Goal: Task Accomplishment & Management: Use online tool/utility

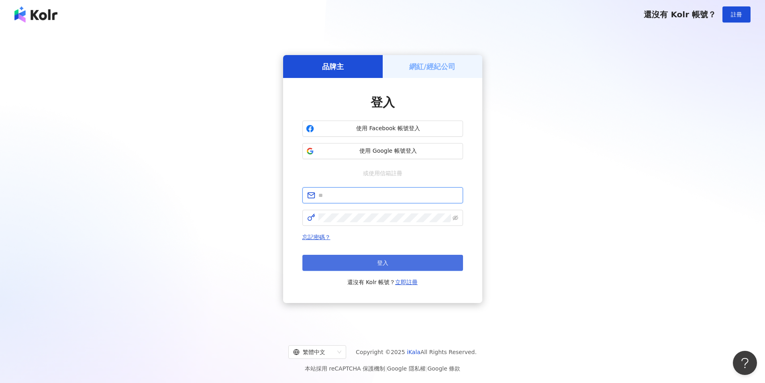
type input "**********"
click at [363, 256] on button "登入" at bounding box center [382, 263] width 161 height 16
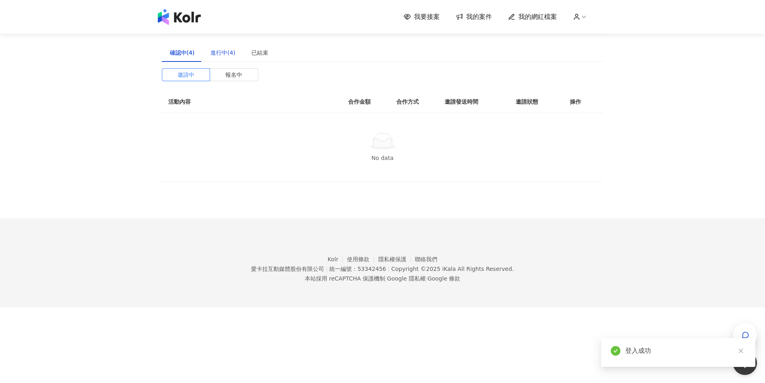
click at [231, 57] on div "進行中(4)" at bounding box center [222, 52] width 25 height 9
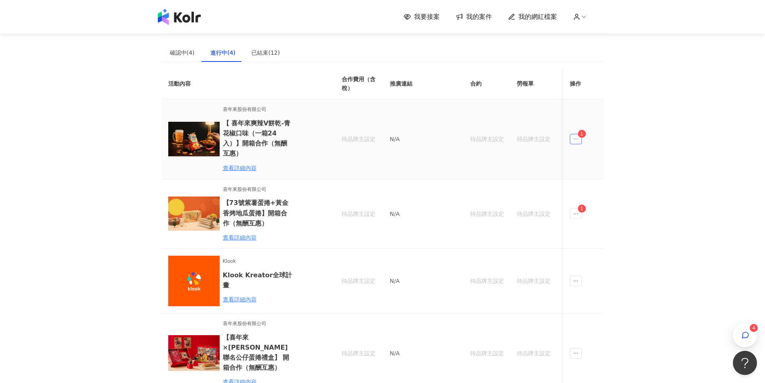
click at [579, 134] on span "ellipsis" at bounding box center [576, 139] width 12 height 10
click at [602, 176] on li "傳訊 1" at bounding box center [591, 170] width 40 height 16
click at [576, 136] on icon "ellipsis" at bounding box center [576, 139] width 6 height 6
click at [593, 173] on div "傳訊 1" at bounding box center [591, 169] width 31 height 9
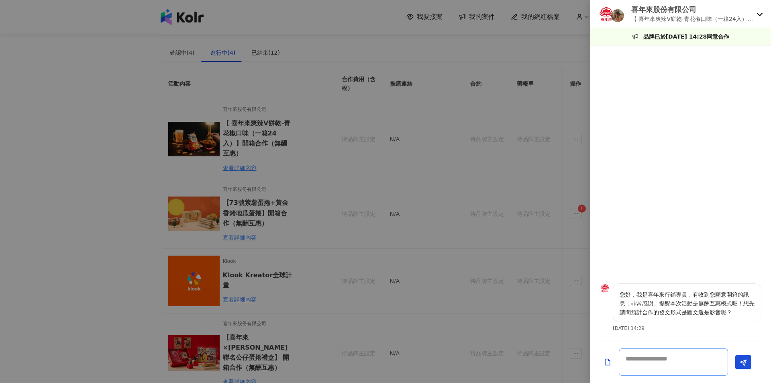
click at [676, 359] on textarea at bounding box center [673, 361] width 109 height 27
click at [556, 234] on div at bounding box center [385, 191] width 771 height 383
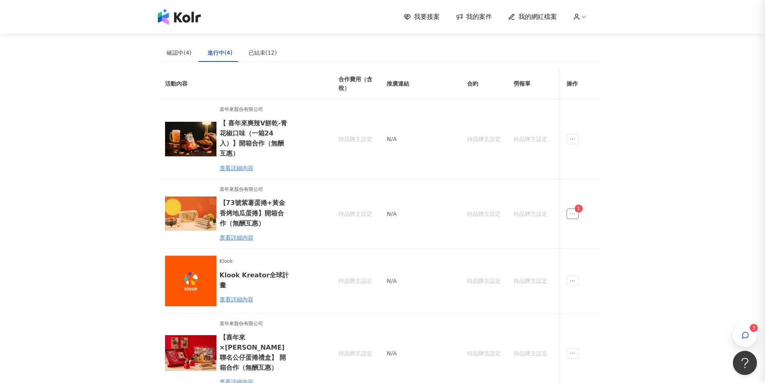
click at [578, 208] on span "ellipsis" at bounding box center [572, 213] width 12 height 10
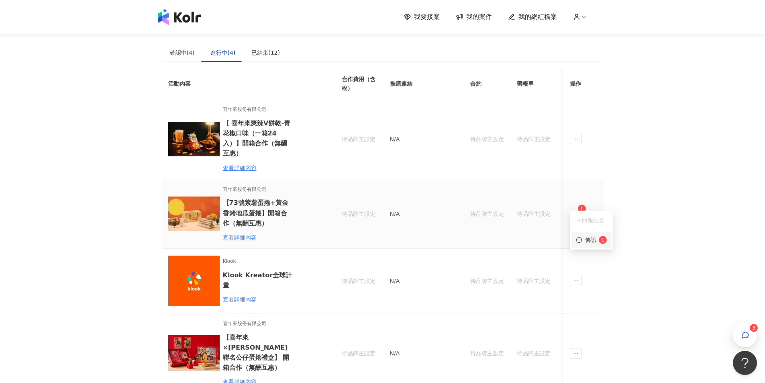
click at [590, 240] on div "傳訊 1" at bounding box center [591, 239] width 31 height 9
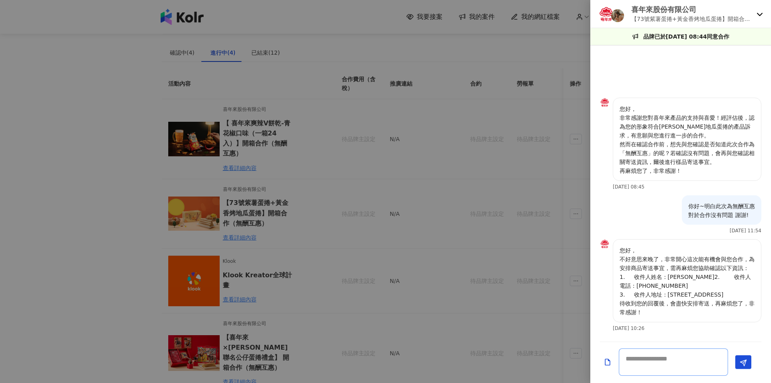
click at [675, 356] on textarea at bounding box center [673, 361] width 109 height 27
drag, startPoint x: 750, startPoint y: 293, endPoint x: 615, endPoint y: 275, distance: 136.0
click at [615, 275] on div "您好， 不好意思來晚了，非常開心這次能有機會與您合作，為安排商品寄送事宜，需再麻煩您協助確認以下資訊： 1. 收件人姓名：[PERSON_NAME]2. 收件…" at bounding box center [687, 280] width 149 height 83
copy p "1. 收件人姓名：[PERSON_NAME]2. 收件人電話：[PHONE_NUMBER] 3. 收件人地址：[STREET_ADDRESS]"
click at [686, 367] on textarea at bounding box center [673, 361] width 109 height 27
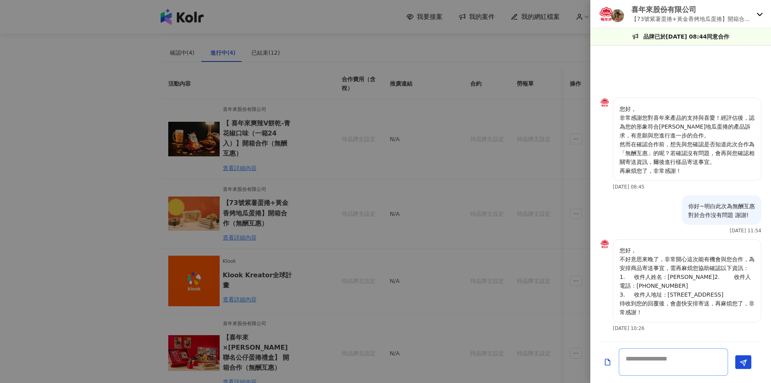
paste textarea "**********"
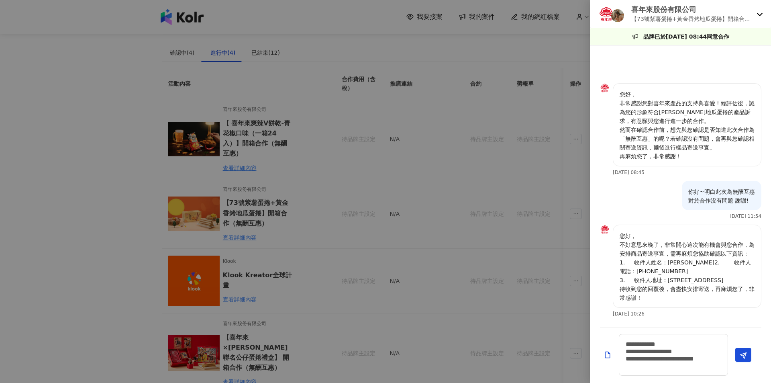
click at [558, 198] on div at bounding box center [385, 191] width 771 height 383
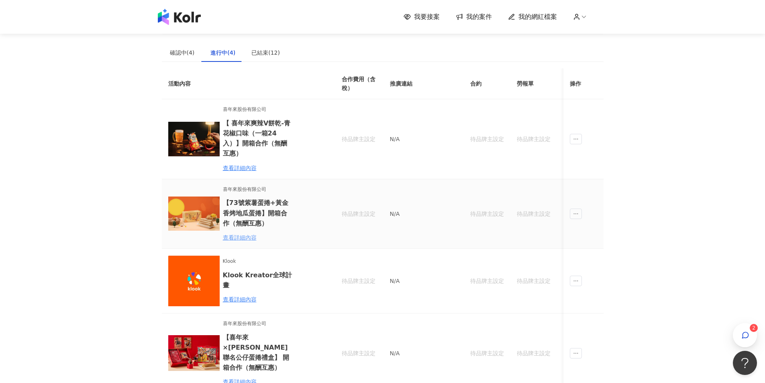
click at [244, 233] on div "查看詳細內容" at bounding box center [258, 237] width 70 height 9
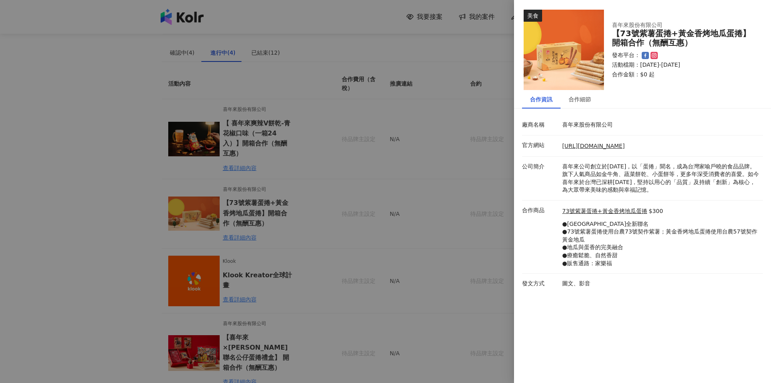
click at [483, 238] on div at bounding box center [385, 191] width 771 height 383
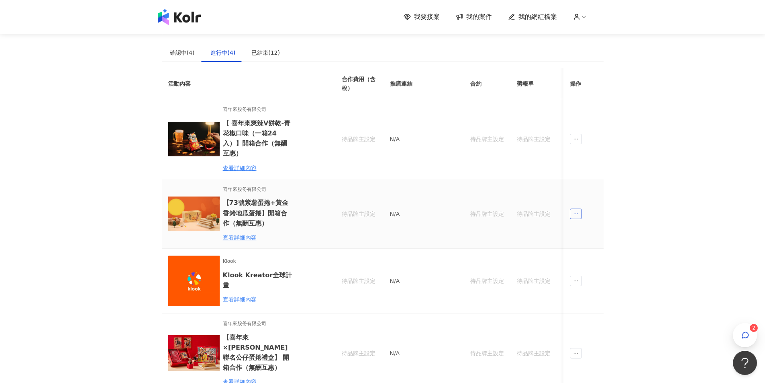
click at [571, 208] on span "ellipsis" at bounding box center [576, 213] width 12 height 10
click at [739, 328] on div "button" at bounding box center [745, 335] width 24 height 24
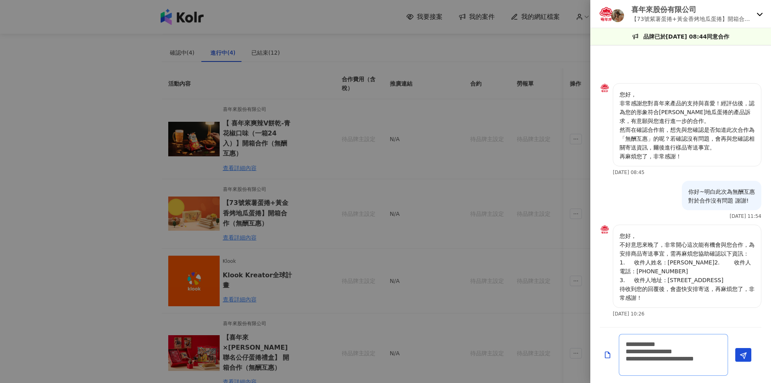
drag, startPoint x: 685, startPoint y: 368, endPoint x: 675, endPoint y: 358, distance: 13.9
click at [675, 358] on textarea "**********" at bounding box center [673, 355] width 109 height 42
click at [698, 362] on textarea "**********" at bounding box center [673, 355] width 109 height 42
click at [695, 366] on textarea "**********" at bounding box center [673, 355] width 109 height 42
drag, startPoint x: 695, startPoint y: 366, endPoint x: 696, endPoint y: 357, distance: 9.0
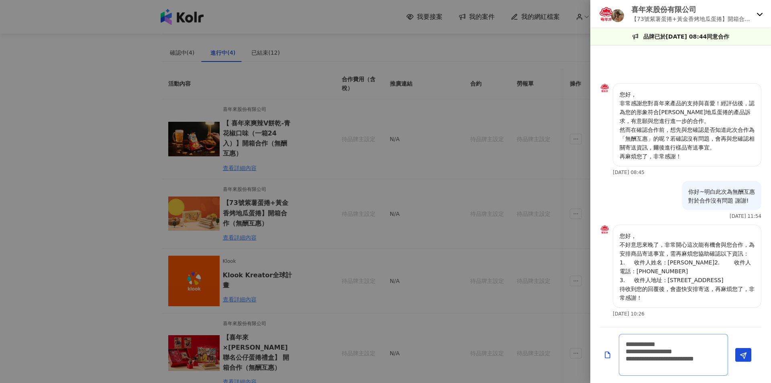
click at [696, 357] on textarea "**********" at bounding box center [673, 355] width 109 height 42
type textarea "**********"
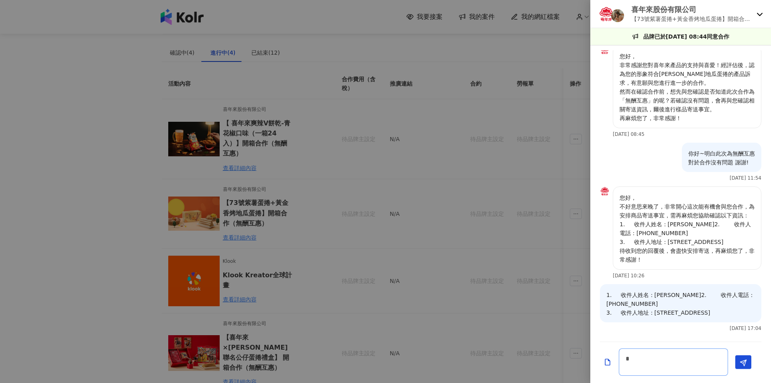
scroll to position [16, 0]
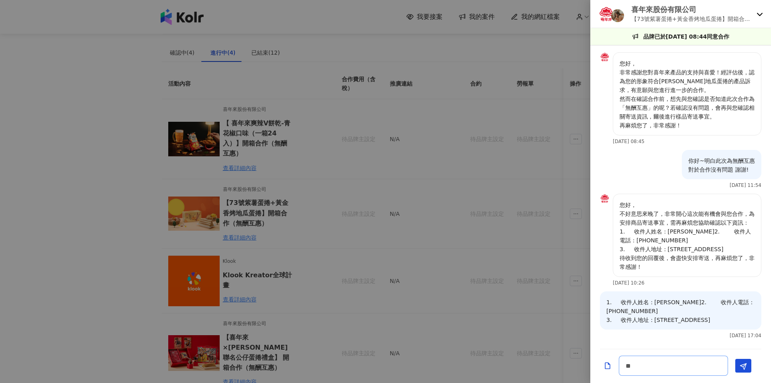
type textarea "***"
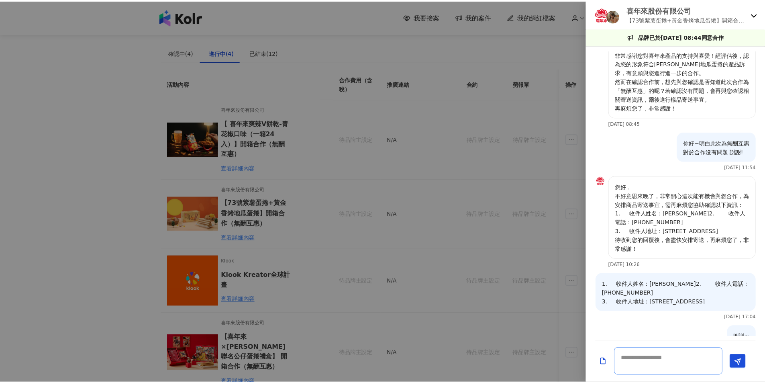
scroll to position [58, 0]
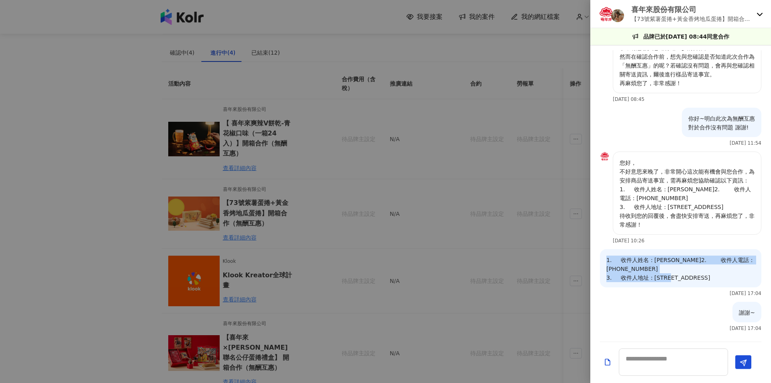
drag, startPoint x: 749, startPoint y: 279, endPoint x: 616, endPoint y: 262, distance: 134.4
click at [616, 262] on div "1. 收件人姓名：[PERSON_NAME]2. 收件人電話：[PHONE_NUMBER] 3. 收件人地址：[STREET_ADDRESS]" at bounding box center [680, 268] width 161 height 38
copy p "1. 收件人姓名：[PERSON_NAME]2. 收件人電話：[PHONE_NUMBER] 3. 收件人地址：[STREET_ADDRESS]"
click at [452, 209] on div at bounding box center [385, 191] width 771 height 383
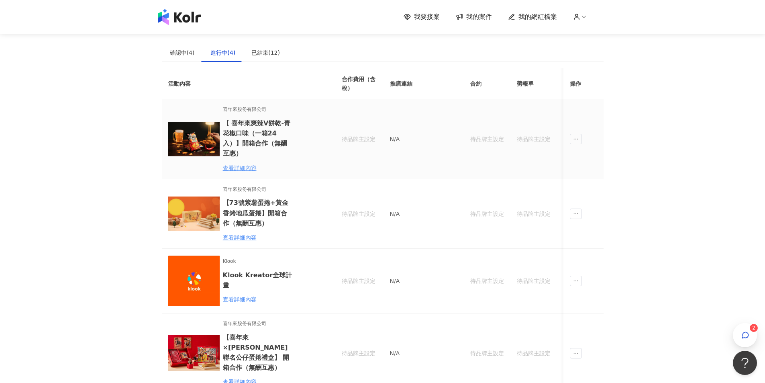
click at [244, 163] on div "查看詳細內容" at bounding box center [258, 167] width 70 height 9
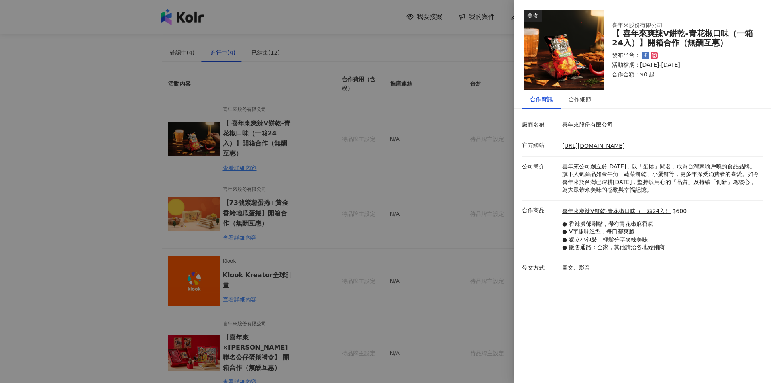
click at [408, 207] on div at bounding box center [385, 191] width 771 height 383
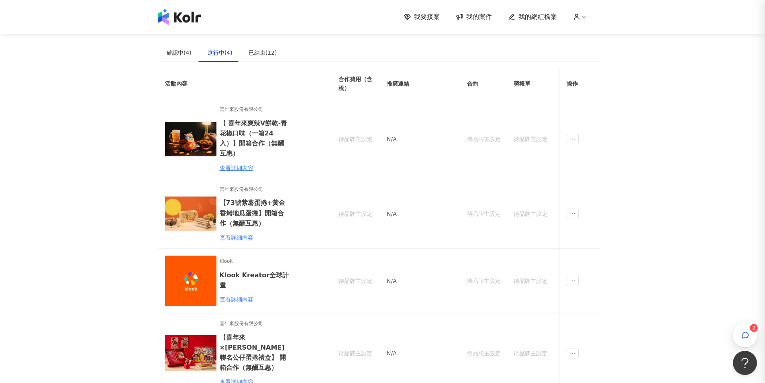
click at [481, 140] on td "待品牌主設定" at bounding box center [483, 138] width 47 height 79
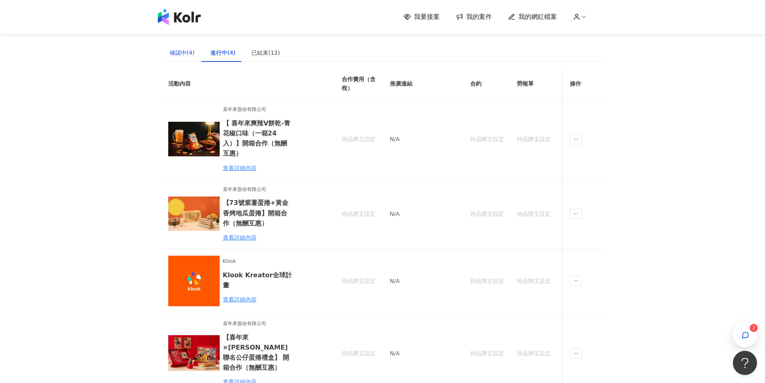
click at [173, 50] on div "確認中(4)" at bounding box center [182, 52] width 25 height 9
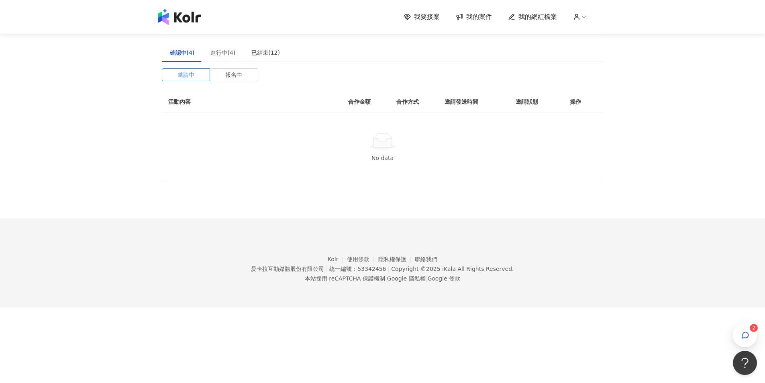
click at [236, 82] on div "邀請中 報名中 活動內容 合作金額 合作方式 邀請發送時間 邀請狀態 操作 No data" at bounding box center [383, 125] width 442 height 114
click at [237, 76] on span "報名中" at bounding box center [233, 75] width 17 height 12
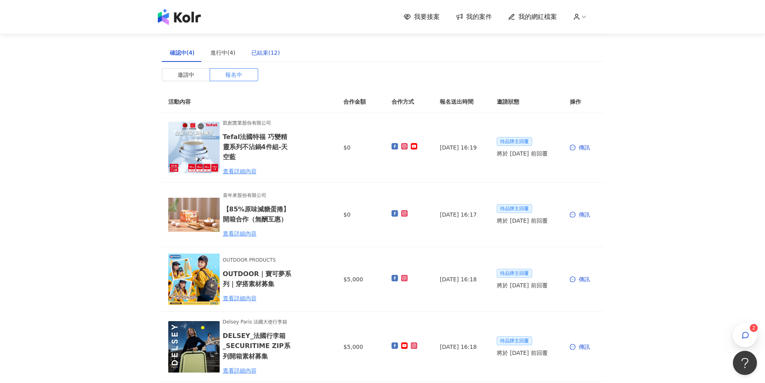
click at [255, 50] on div "已結束(12)" at bounding box center [265, 52] width 29 height 9
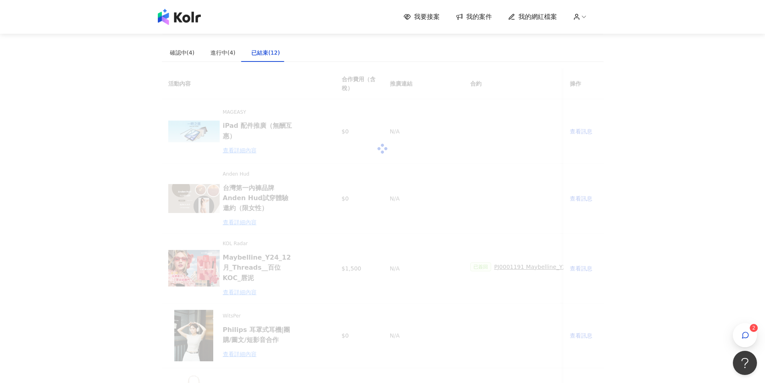
click at [436, 18] on span "我要接案" at bounding box center [427, 16] width 26 height 9
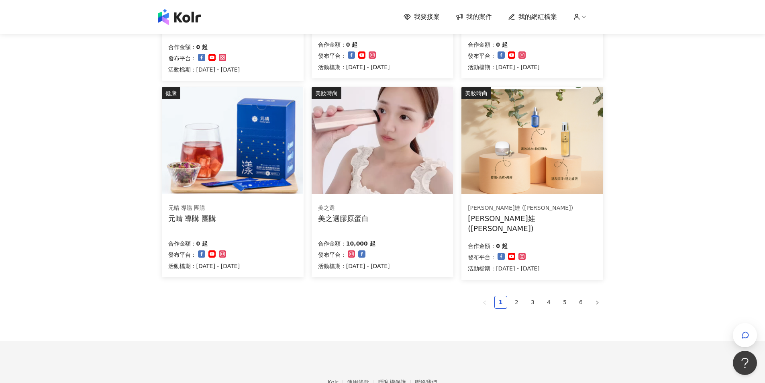
scroll to position [442, 0]
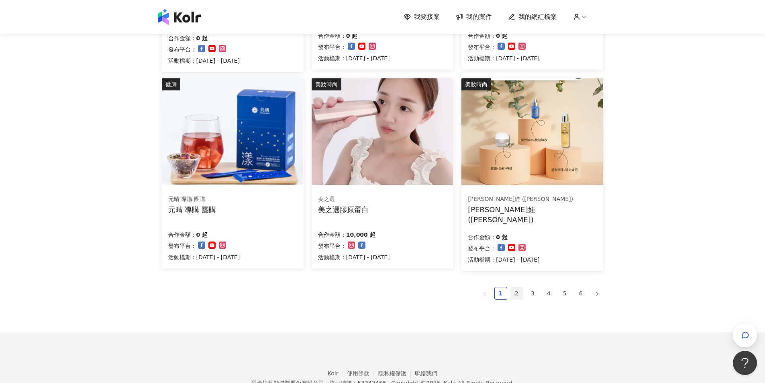
click at [520, 294] on link "2" at bounding box center [517, 293] width 12 height 12
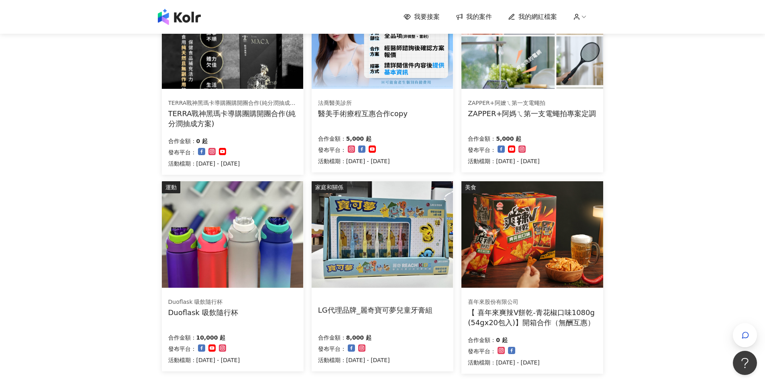
scroll to position [241, 0]
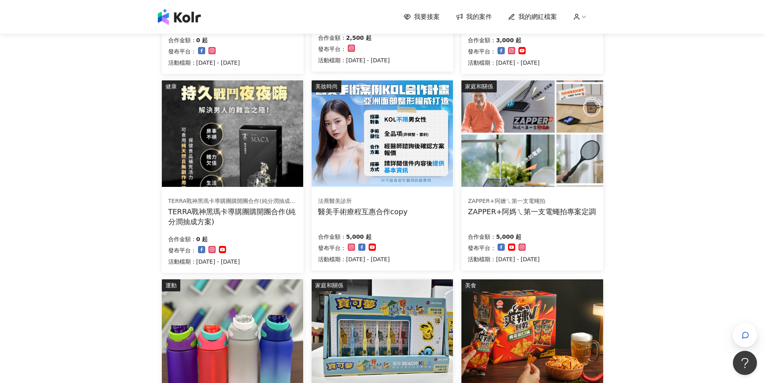
click at [232, 314] on img at bounding box center [232, 332] width 141 height 106
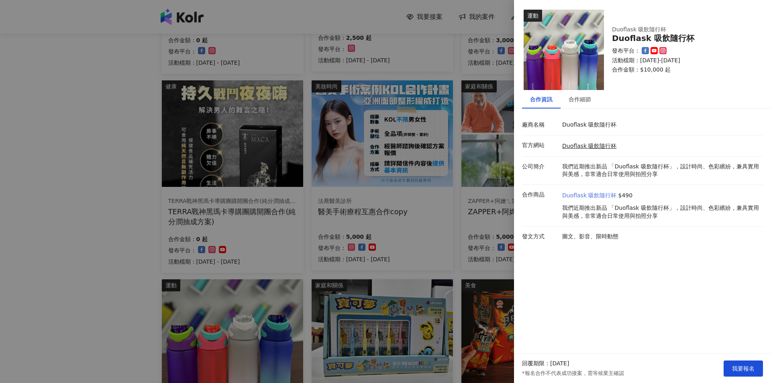
click at [585, 195] on link "Duoflask 吸飲隨行杯" at bounding box center [589, 195] width 54 height 8
click at [404, 212] on div at bounding box center [385, 191] width 771 height 383
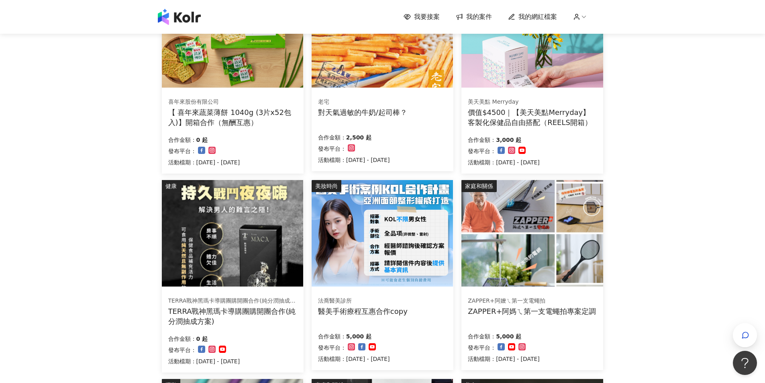
scroll to position [161, 0]
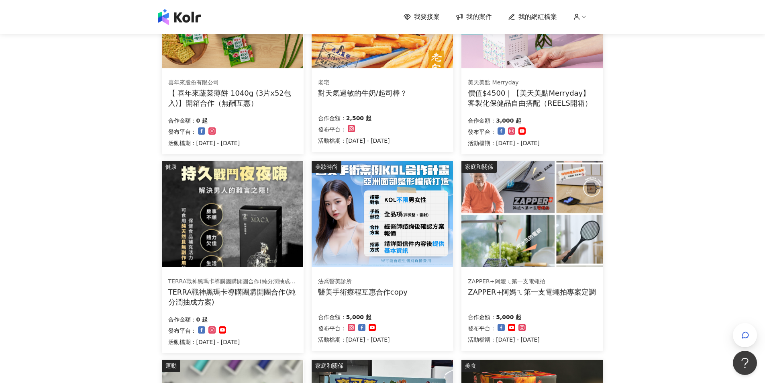
click at [350, 221] on img at bounding box center [382, 214] width 141 height 106
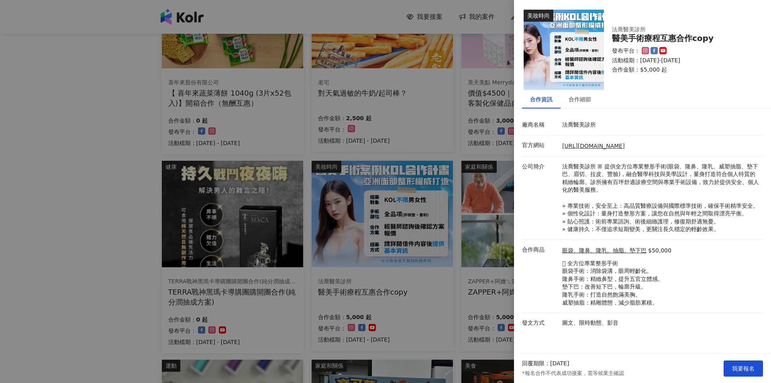
click at [160, 181] on div at bounding box center [385, 191] width 771 height 383
